Goal: Task Accomplishment & Management: Manage account settings

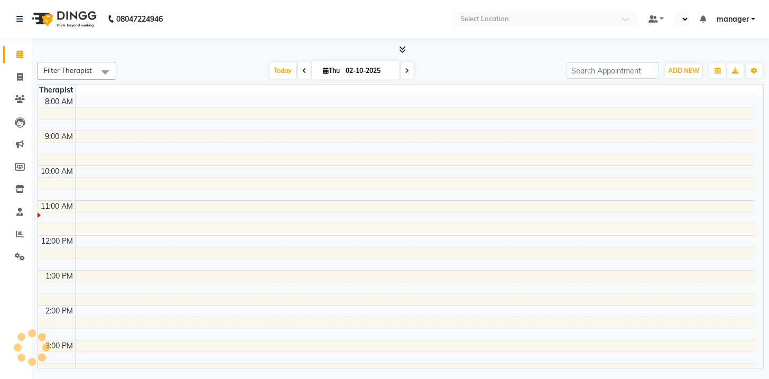
select select "en"
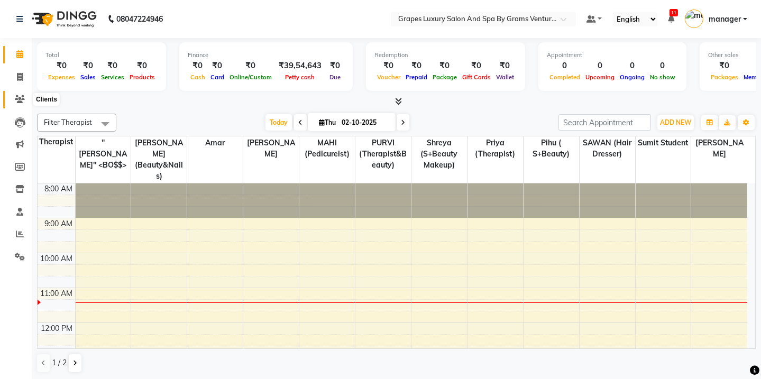
click at [17, 108] on li "Clients" at bounding box center [16, 99] width 32 height 23
click at [21, 100] on icon at bounding box center [20, 99] width 10 height 8
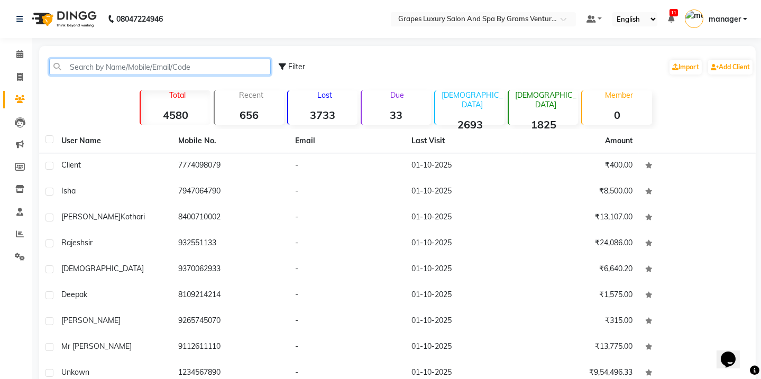
click at [86, 65] on input "text" at bounding box center [159, 67] width 221 height 16
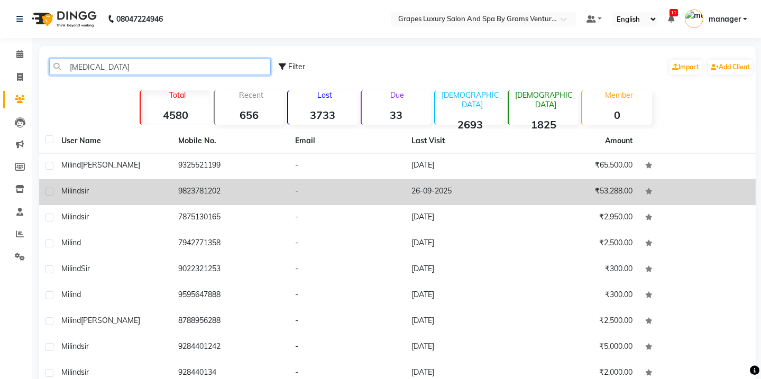
type input "[MEDICAL_DATA]"
click at [163, 179] on td "Milind sir" at bounding box center [113, 192] width 117 height 26
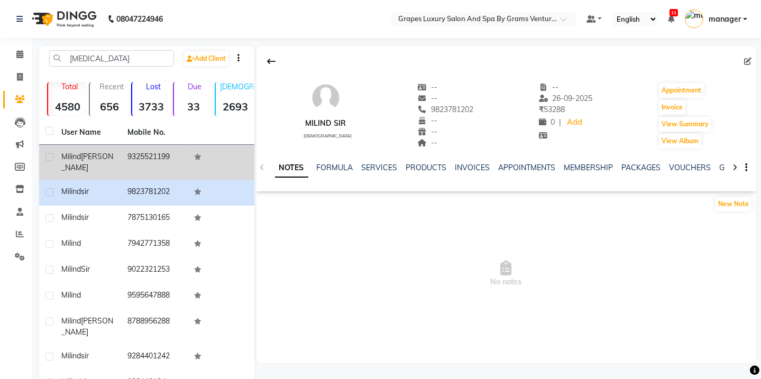
click at [164, 152] on td "9325521199" at bounding box center [155, 162] width 67 height 35
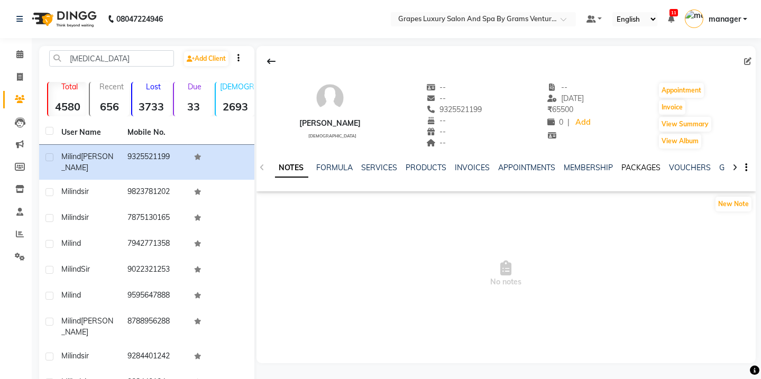
click at [635, 164] on link "PACKAGES" at bounding box center [641, 168] width 39 height 10
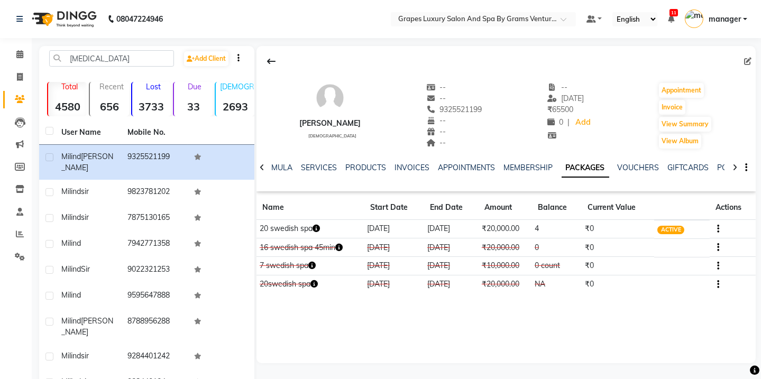
drag, startPoint x: 433, startPoint y: 110, endPoint x: 478, endPoint y: 112, distance: 45.5
click at [478, 112] on div "[PERSON_NAME] [DEMOGRAPHIC_DATA] -- -- 9325521199 -- -- -- -- [DATE] ₹ 65500 0 …" at bounding box center [506, 110] width 500 height 78
copy span "9325521199"
click at [17, 54] on icon at bounding box center [19, 54] width 7 height 8
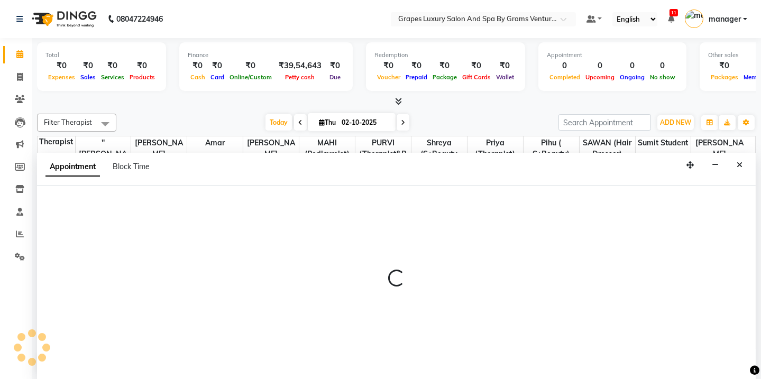
select select "50068"
select select "675"
select select "tentative"
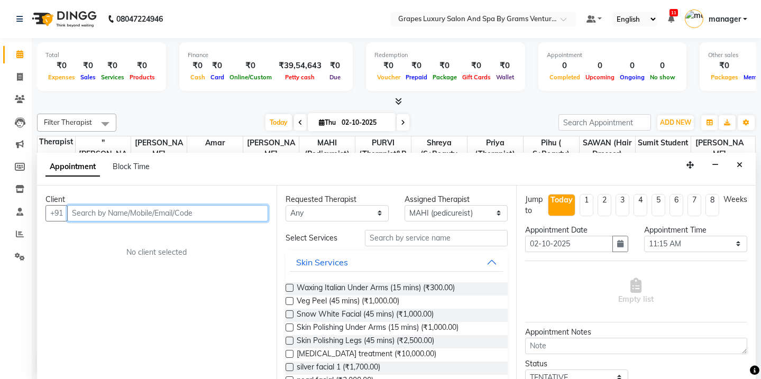
paste input "9325521199"
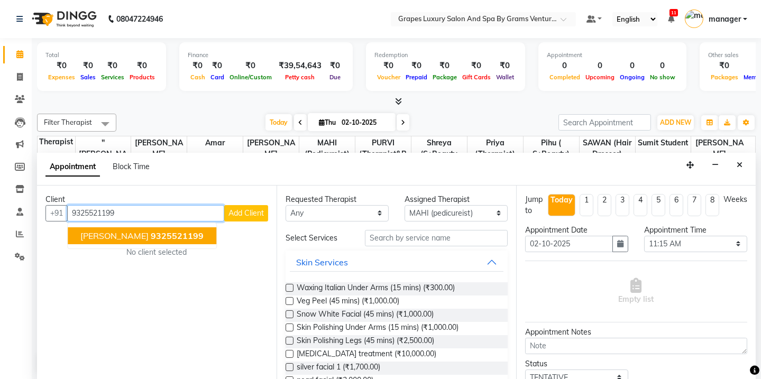
drag, startPoint x: 120, startPoint y: 228, endPoint x: 211, endPoint y: 225, distance: 91.5
click at [119, 230] on span "[PERSON_NAME]" at bounding box center [114, 235] width 68 height 11
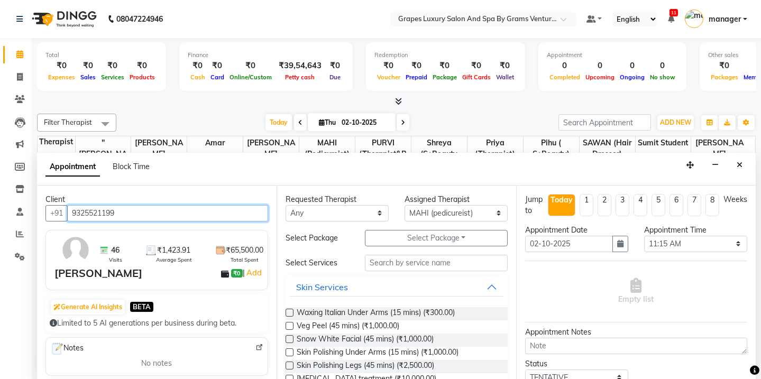
type input "9325521199"
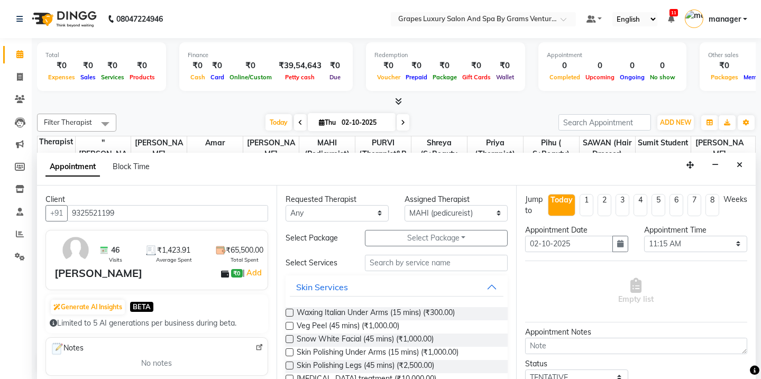
click at [401, 239] on button "Select Package Toggle Dropdown" at bounding box center [436, 238] width 143 height 16
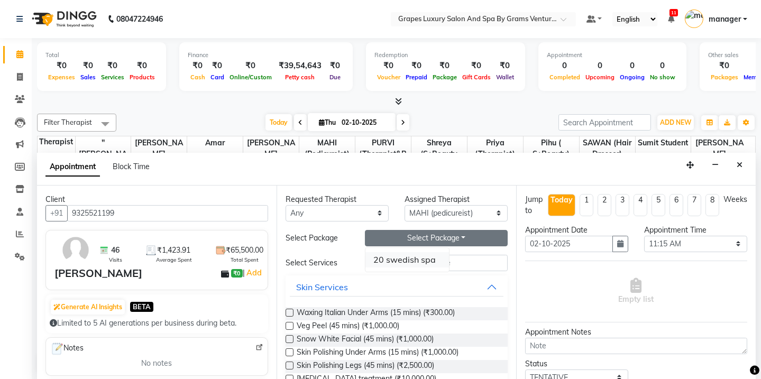
click at [394, 258] on li "20 swedish spa" at bounding box center [407, 259] width 84 height 15
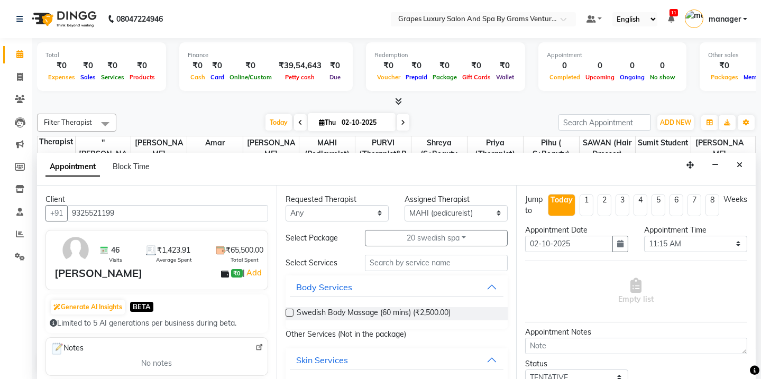
drag, startPoint x: 389, startPoint y: 311, endPoint x: 477, endPoint y: 303, distance: 88.6
click at [389, 312] on span "Swedish Body Massage (60 mins) (₹2,500.00)" at bounding box center [374, 313] width 154 height 13
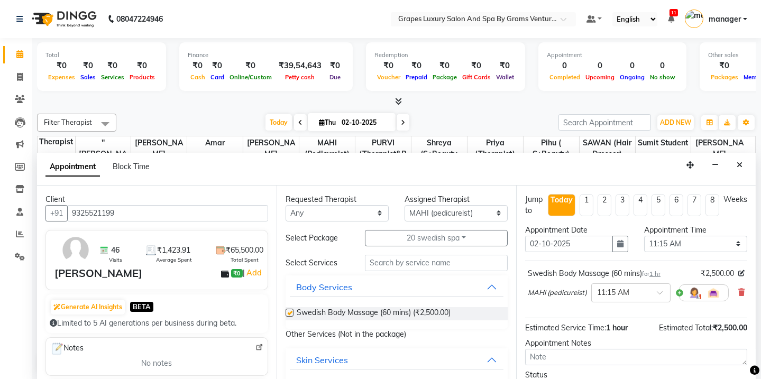
checkbox input "false"
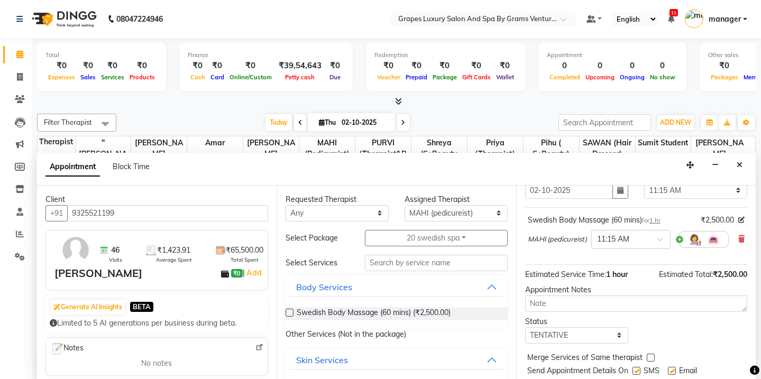
scroll to position [85, 0]
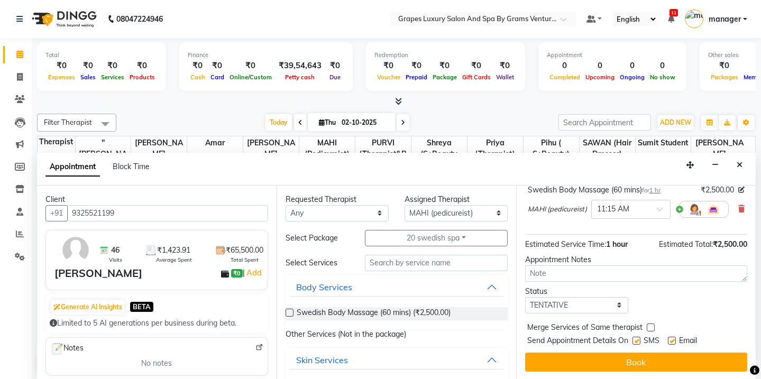
click at [633, 339] on label at bounding box center [636, 341] width 8 height 8
click at [633, 339] on input "checkbox" at bounding box center [635, 341] width 7 height 7
checkbox input "false"
click at [670, 341] on label at bounding box center [672, 341] width 8 height 8
click at [670, 341] on input "checkbox" at bounding box center [671, 341] width 7 height 7
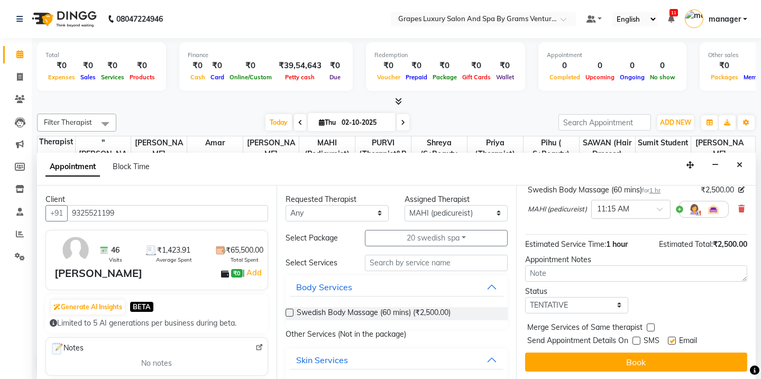
checkbox input "false"
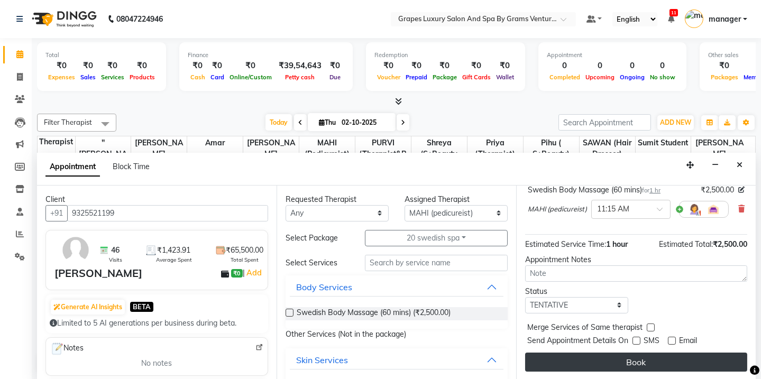
click at [670, 358] on button "Book" at bounding box center [636, 362] width 222 height 19
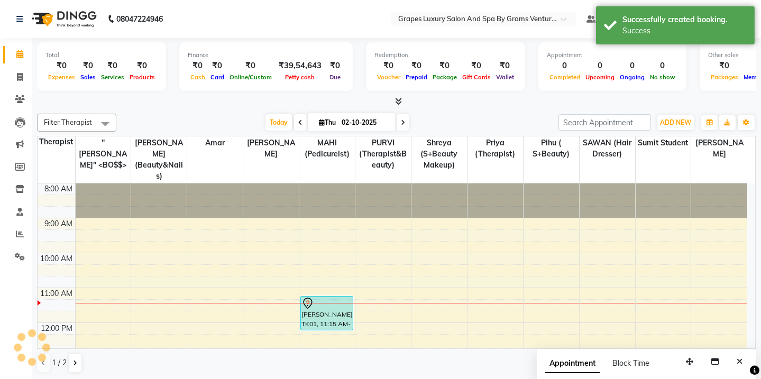
scroll to position [0, 0]
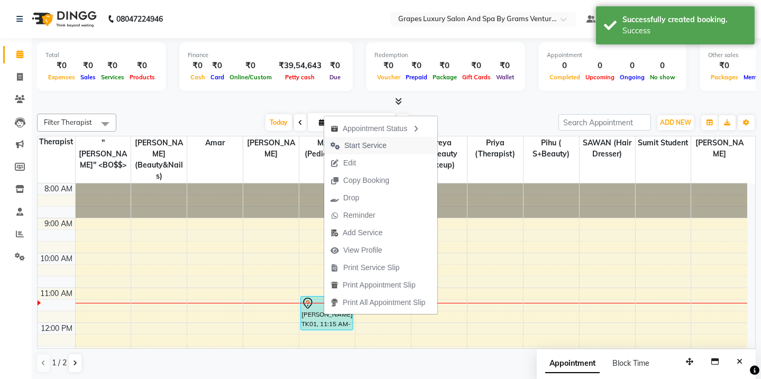
click at [370, 146] on span "Start Service" at bounding box center [365, 145] width 42 height 11
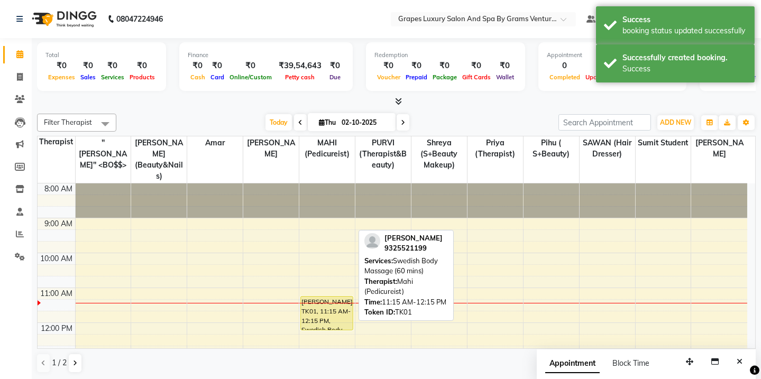
click at [331, 304] on div "[PERSON_NAME], TK01, 11:15 AM-12:15 PM, Swedish Body Massage (60 mins)" at bounding box center [327, 313] width 52 height 33
select select "1"
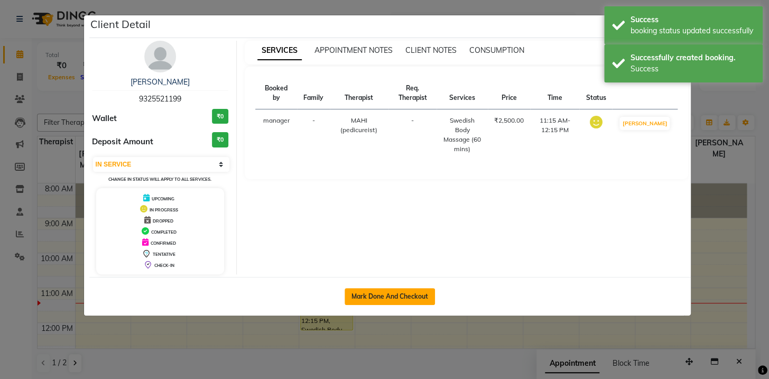
click at [379, 298] on button "Mark Done And Checkout" at bounding box center [390, 296] width 90 height 17
select select "service"
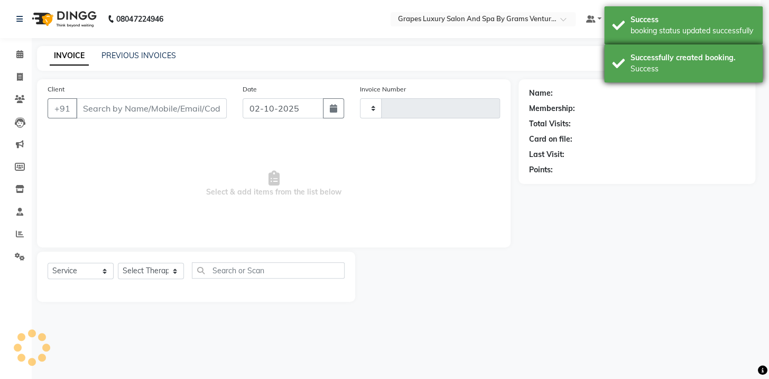
type input "2755"
select select "3585"
click at [650, 58] on div "Successfully created booking." at bounding box center [693, 57] width 124 height 11
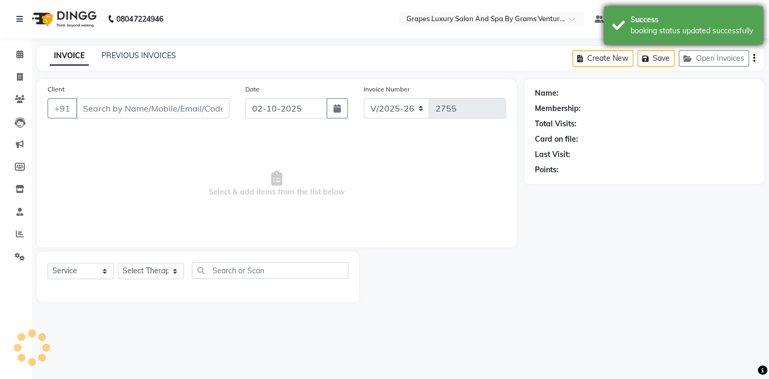
click at [658, 24] on div "Success" at bounding box center [693, 19] width 124 height 11
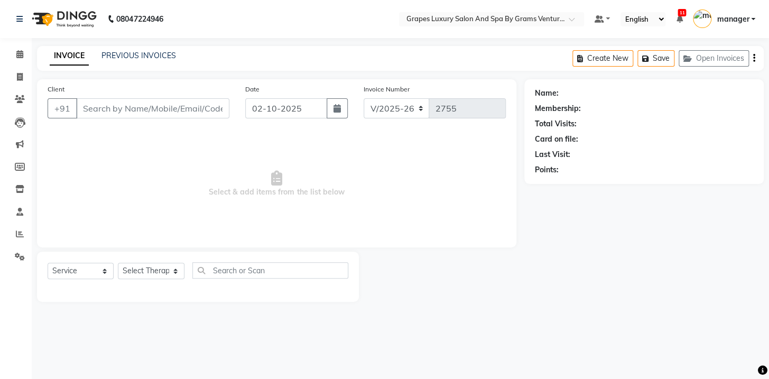
type input "9325521199"
select select "50068"
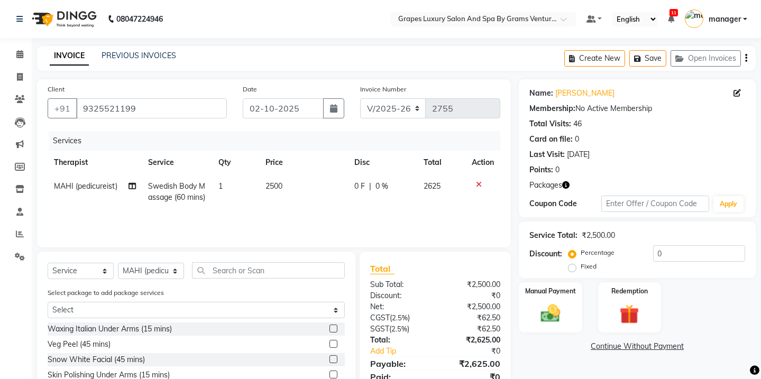
scroll to position [44, 0]
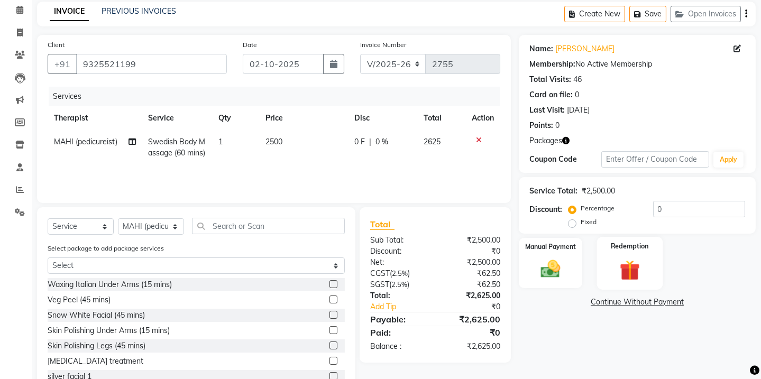
click at [624, 273] on img at bounding box center [629, 269] width 33 height 25
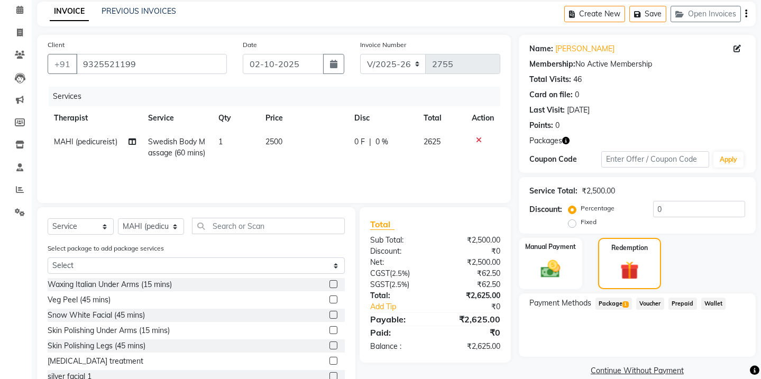
click at [620, 307] on span "Package 1" at bounding box center [613, 304] width 36 height 12
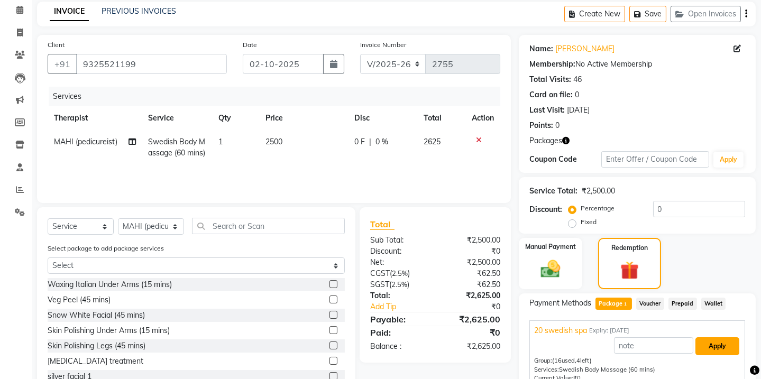
click at [713, 344] on button "Apply" at bounding box center [717, 346] width 44 height 18
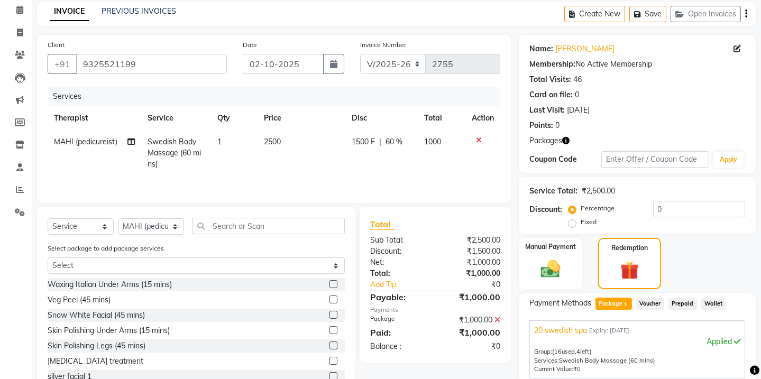
scroll to position [144, 0]
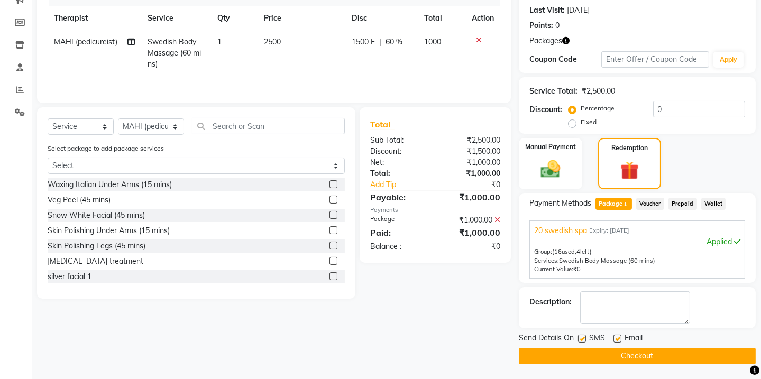
click at [579, 336] on label at bounding box center [582, 339] width 8 height 8
click at [579, 336] on input "checkbox" at bounding box center [581, 339] width 7 height 7
checkbox input "false"
click at [618, 337] on label at bounding box center [617, 339] width 8 height 8
click at [618, 337] on input "checkbox" at bounding box center [616, 339] width 7 height 7
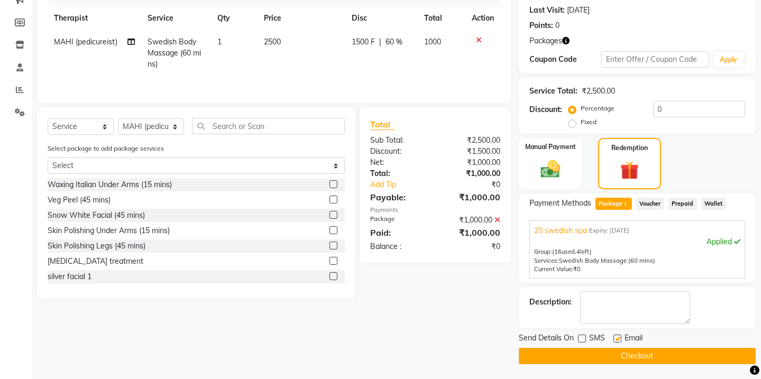
checkbox input "false"
click at [622, 355] on button "Checkout" at bounding box center [637, 356] width 237 height 16
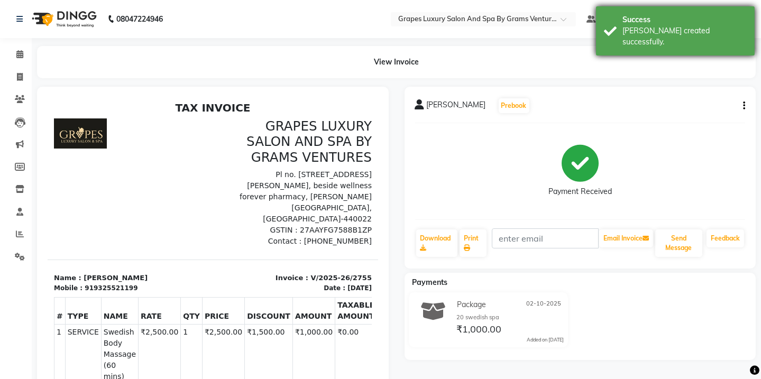
click at [707, 29] on div "[PERSON_NAME] created successfully." at bounding box center [684, 36] width 124 height 22
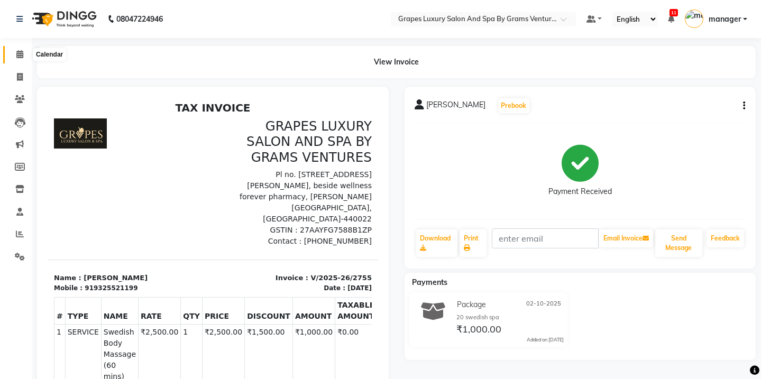
click at [17, 49] on span at bounding box center [20, 55] width 19 height 12
